Goal: Information Seeking & Learning: Learn about a topic

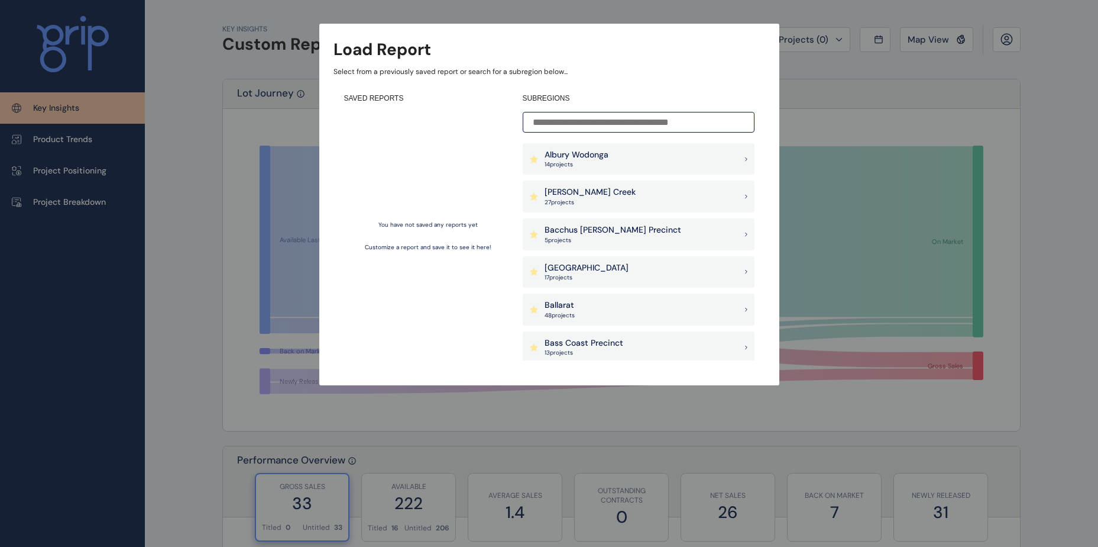
click at [658, 126] on input at bounding box center [639, 122] width 232 height 21
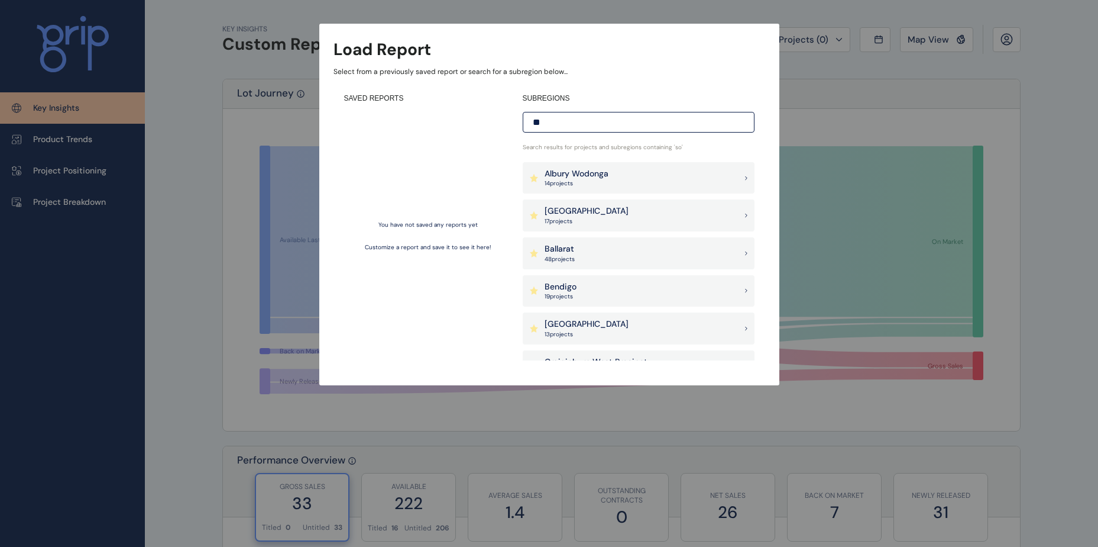
type input "*"
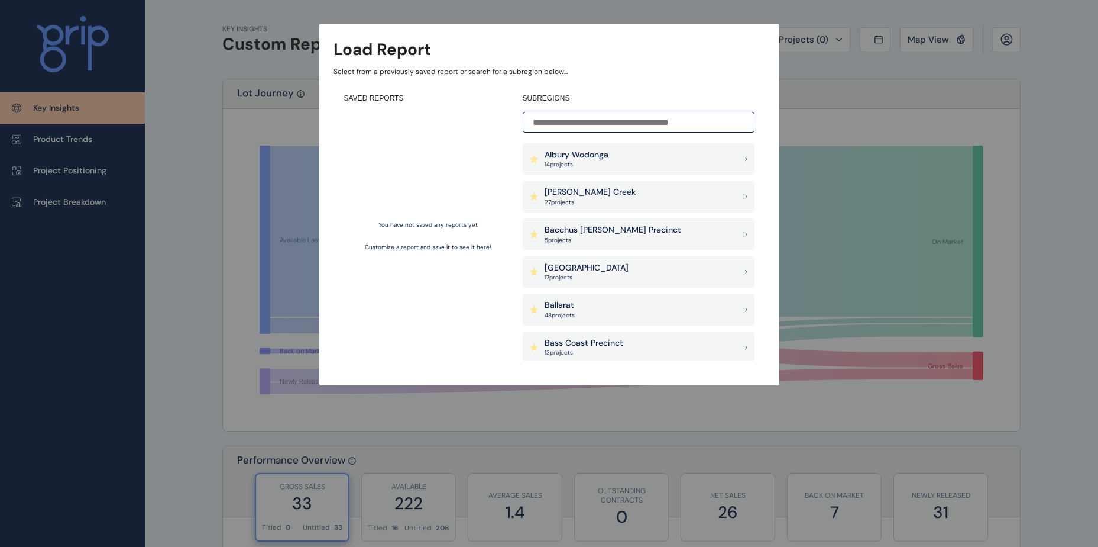
drag, startPoint x: 688, startPoint y: 86, endPoint x: 671, endPoint y: 123, distance: 40.5
click at [688, 87] on div "SAVED REPORTS You have not saved any reports yet Customize a report and save it…" at bounding box center [550, 227] width 432 height 288
click at [568, 101] on h4 "SUBREGIONS" at bounding box center [639, 98] width 232 height 10
drag, startPoint x: 581, startPoint y: 98, endPoint x: 403, endPoint y: 80, distance: 178.9
click at [403, 80] on div "Load Report Select from a previously saved report or search for a subregion bel…" at bounding box center [549, 204] width 460 height 361
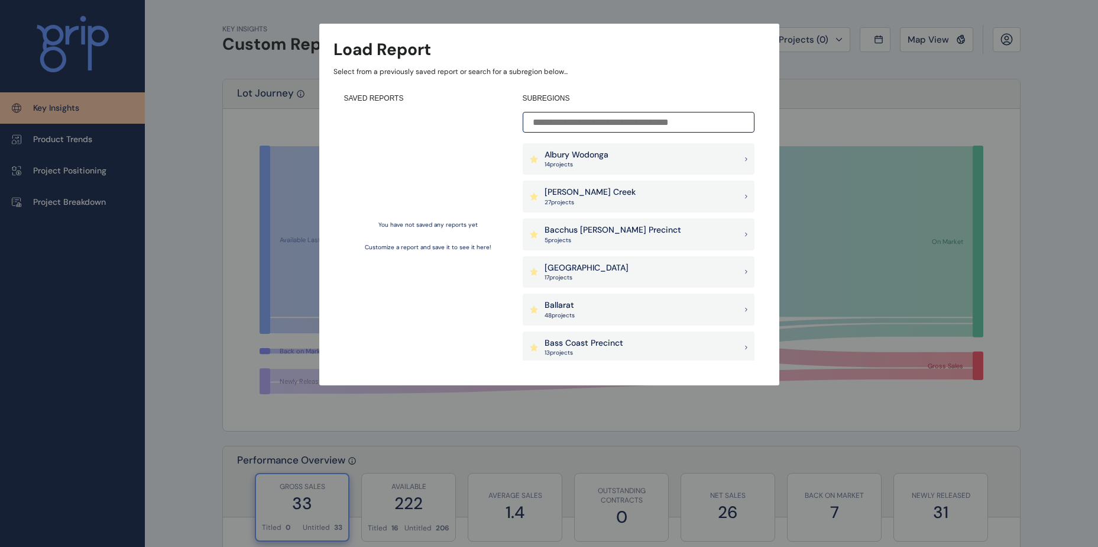
drag, startPoint x: 403, startPoint y: 80, endPoint x: 364, endPoint y: 82, distance: 38.5
click at [364, 82] on div "Load Report Select from a previously saved report or search for a subregion bel…" at bounding box center [549, 204] width 460 height 361
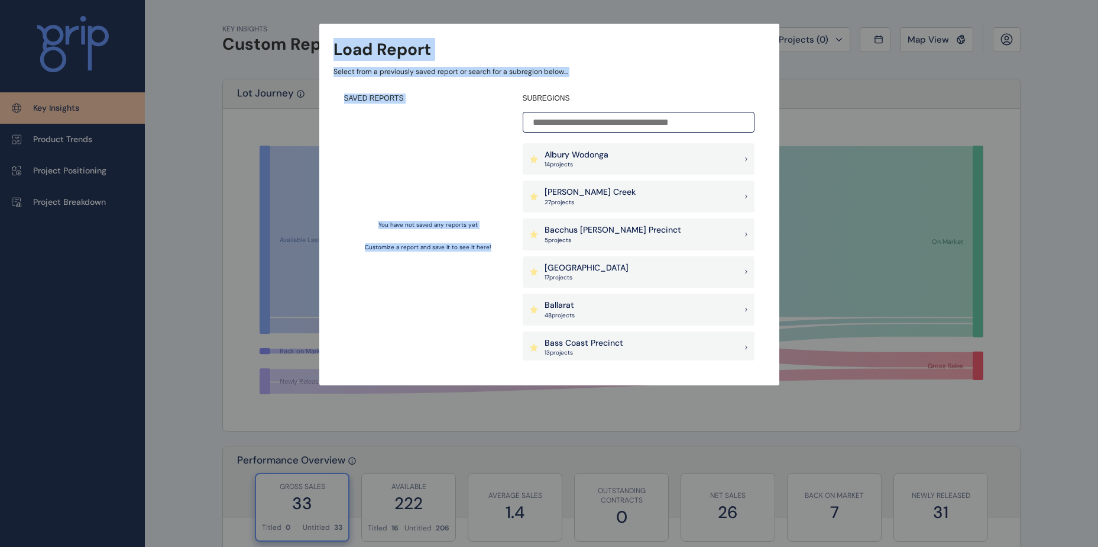
drag, startPoint x: 334, startPoint y: 54, endPoint x: 591, endPoint y: 117, distance: 264.4
click at [591, 117] on div "Load Report Select from a previously saved report or search for a subregion bel…" at bounding box center [549, 204] width 460 height 361
click at [623, 89] on div "SAVED REPORTS You have not saved any reports yet Customize a report and save it…" at bounding box center [550, 227] width 432 height 288
drag, startPoint x: 335, startPoint y: 51, endPoint x: 630, endPoint y: 103, distance: 299.6
click at [630, 103] on div "Load Report Select from a previously saved report or search for a subregion bel…" at bounding box center [549, 204] width 460 height 361
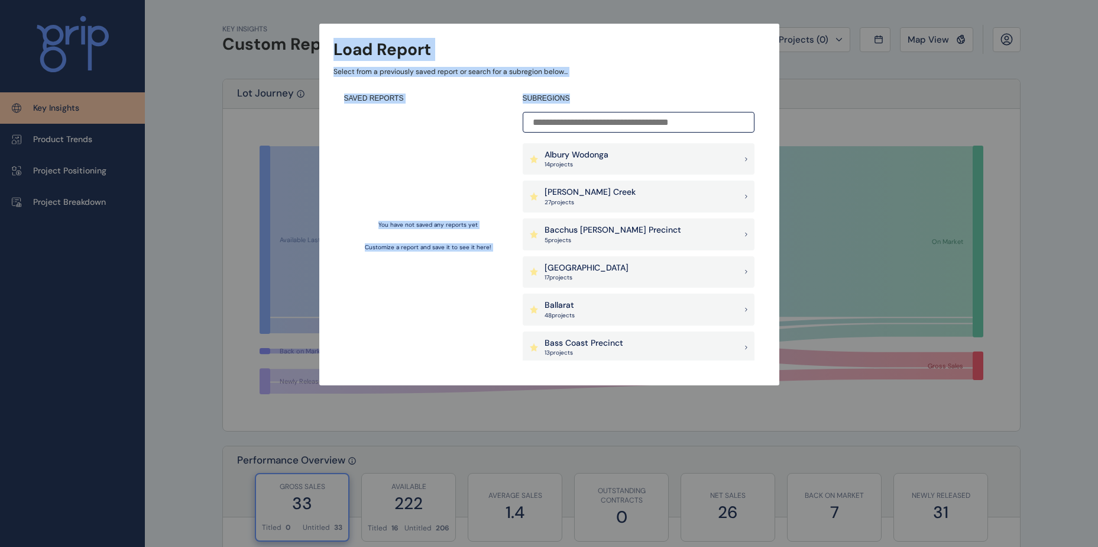
drag, startPoint x: 630, startPoint y: 103, endPoint x: 720, endPoint y: 95, distance: 89.7
click at [703, 90] on div "SAVED REPORTS You have not saved any reports yet Customize a report and save it…" at bounding box center [550, 227] width 432 height 288
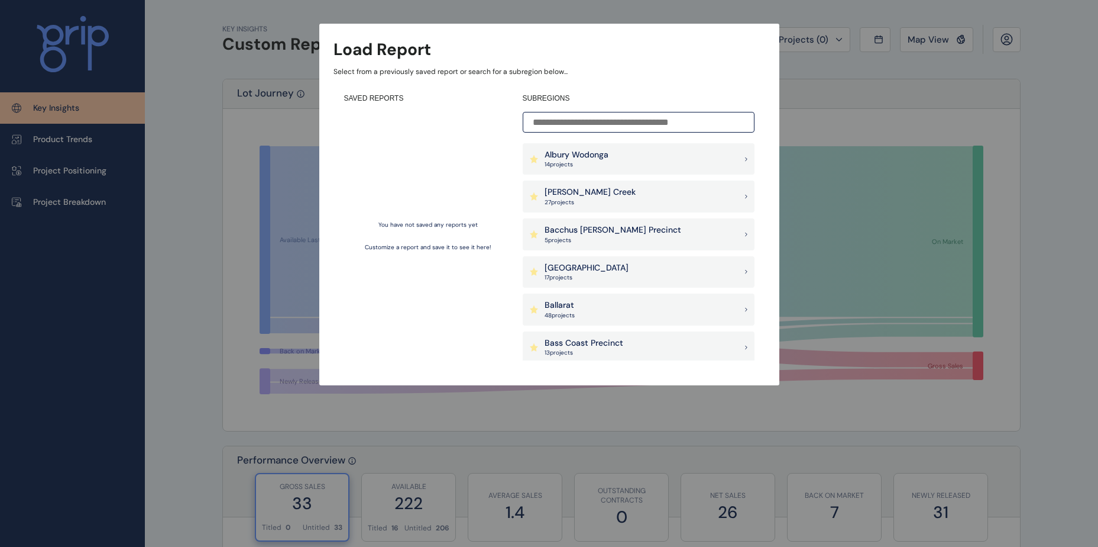
click at [604, 118] on input at bounding box center [639, 122] width 232 height 21
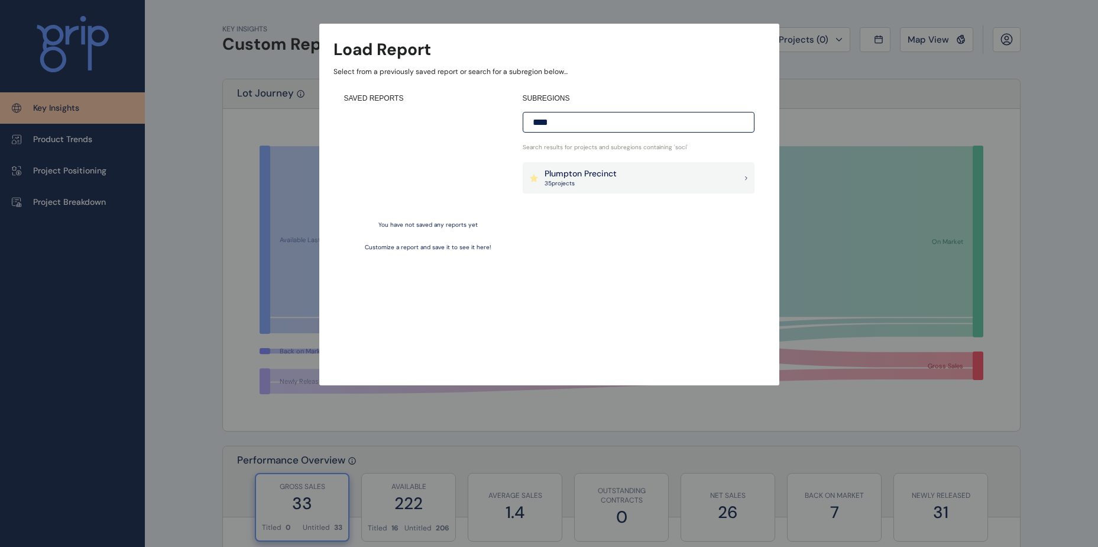
type input "****"
click at [599, 172] on p "Plumpton Precinct" at bounding box center [581, 174] width 72 height 12
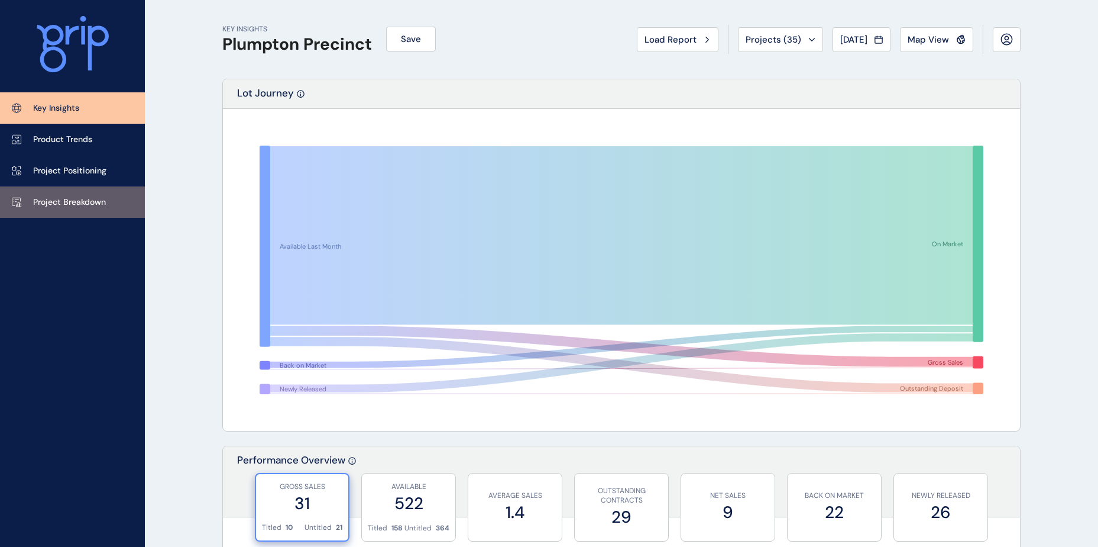
click at [72, 206] on p "Project Breakdown" at bounding box center [69, 202] width 73 height 12
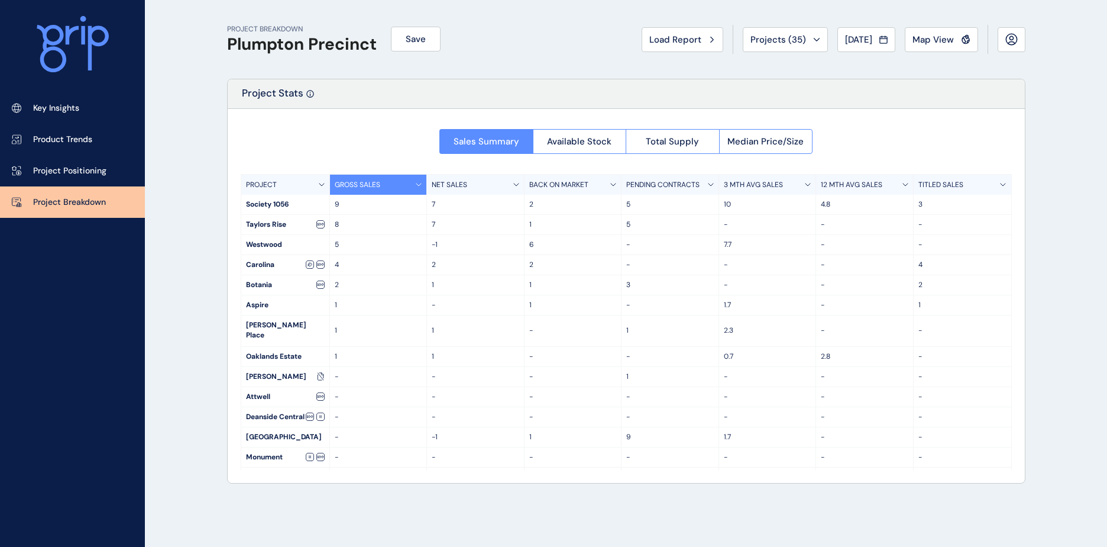
click at [875, 205] on p "4.8" at bounding box center [865, 204] width 88 height 10
click at [597, 138] on span "Available Stock" at bounding box center [579, 141] width 64 height 12
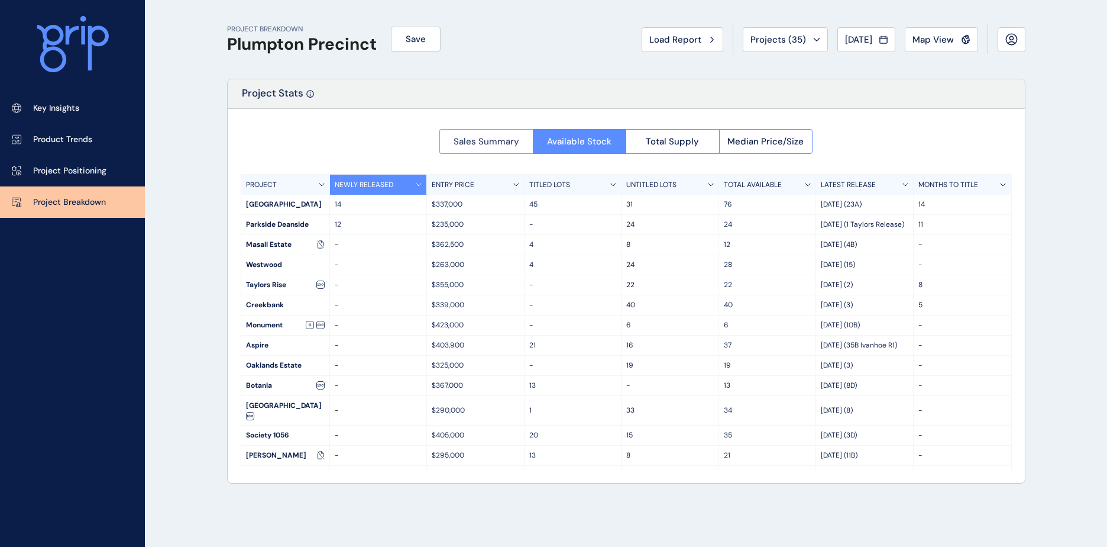
click at [484, 138] on span "Sales Summary" at bounding box center [487, 141] width 66 height 12
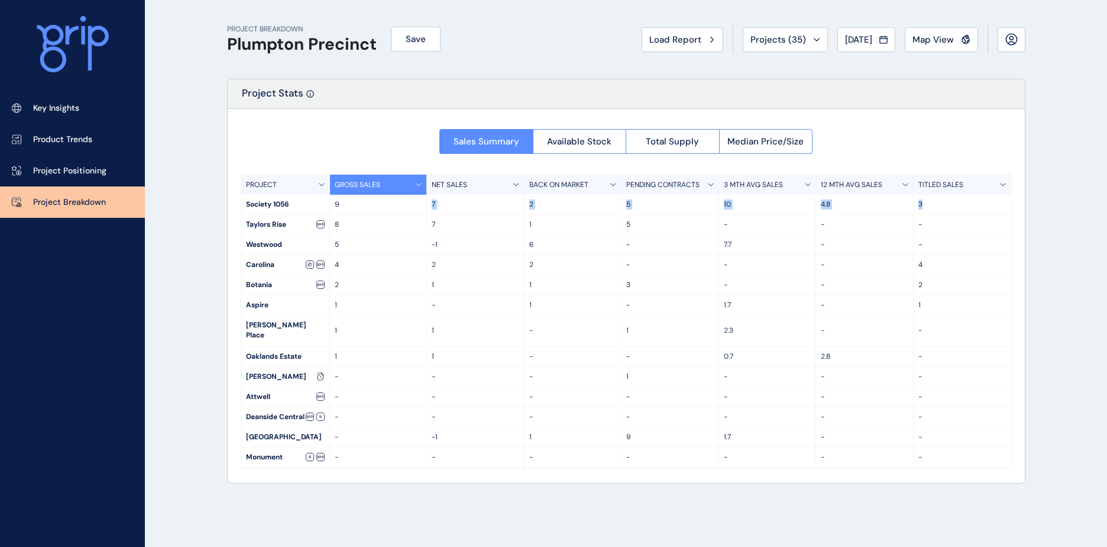
drag, startPoint x: 883, startPoint y: 202, endPoint x: 345, endPoint y: 207, distance: 538.3
click at [345, 207] on div "Society 1056 9 7 2 5 10 4.8 3" at bounding box center [626, 205] width 770 height 20
